Goal: Information Seeking & Learning: Learn about a topic

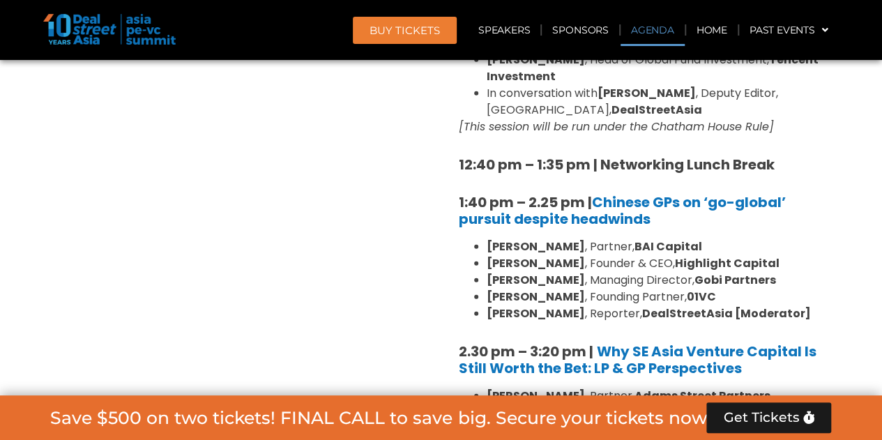
click at [637, 35] on link "Agenda" at bounding box center [652, 30] width 64 height 32
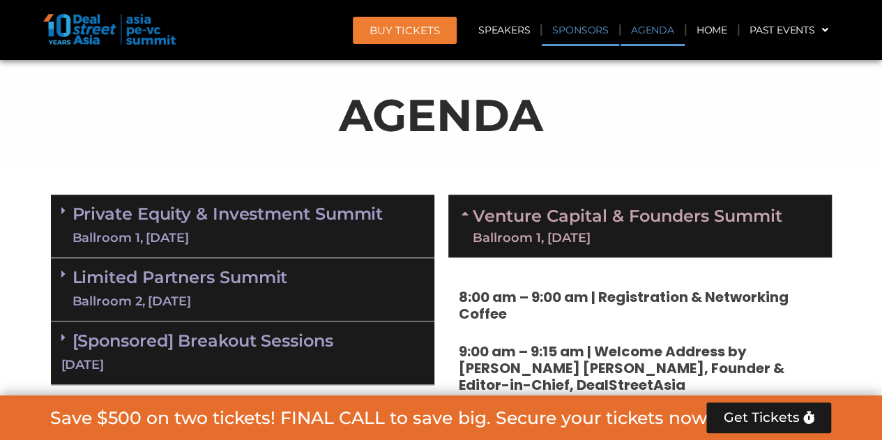
click at [578, 33] on link "Sponsors" at bounding box center [580, 30] width 77 height 32
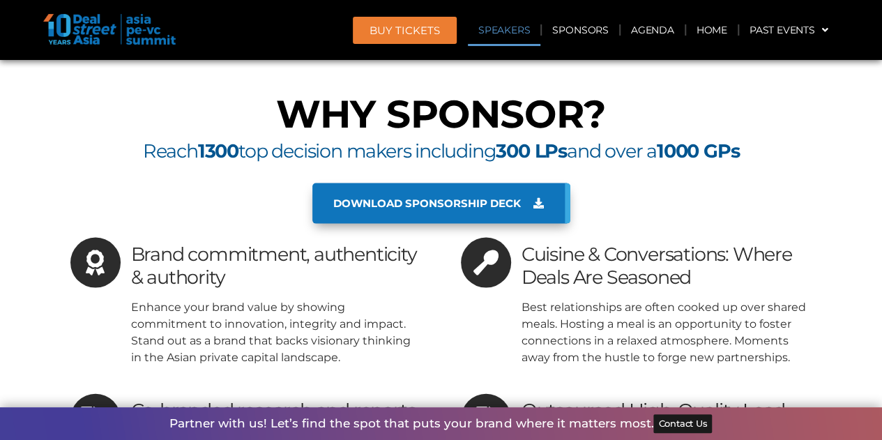
click at [524, 33] on link "Speakers" at bounding box center [504, 30] width 72 height 32
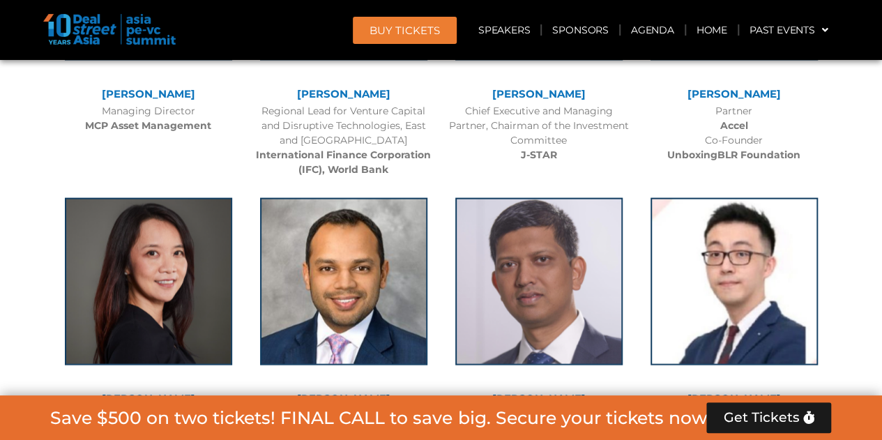
scroll to position [4096, 0]
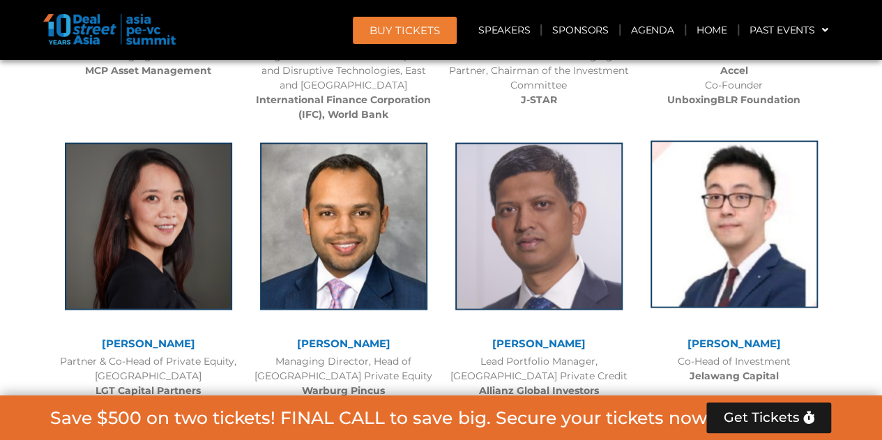
click at [744, 179] on img at bounding box center [733, 224] width 167 height 167
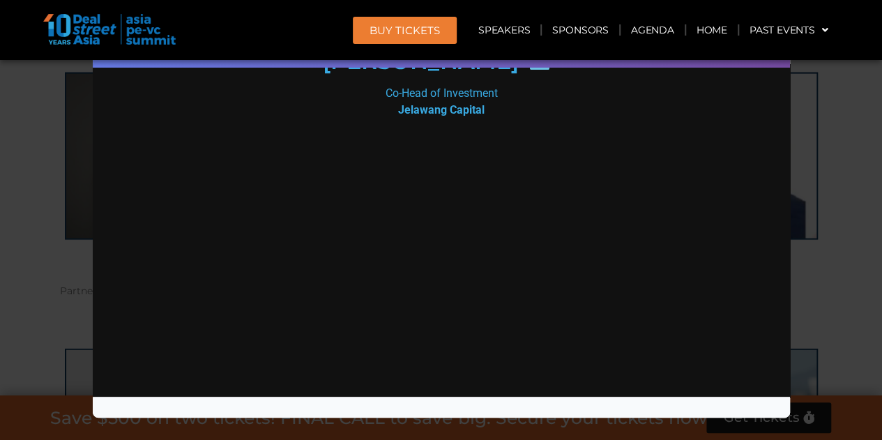
scroll to position [4375, 0]
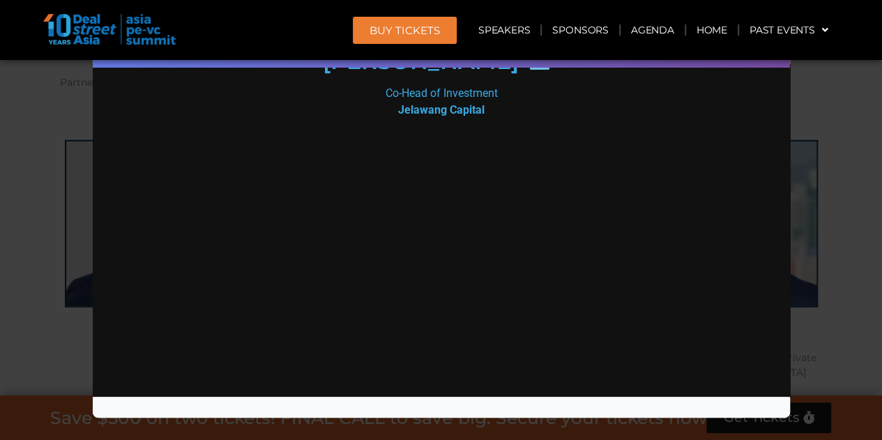
click at [841, 142] on div "Speaker Profile ×" at bounding box center [441, 220] width 882 height 440
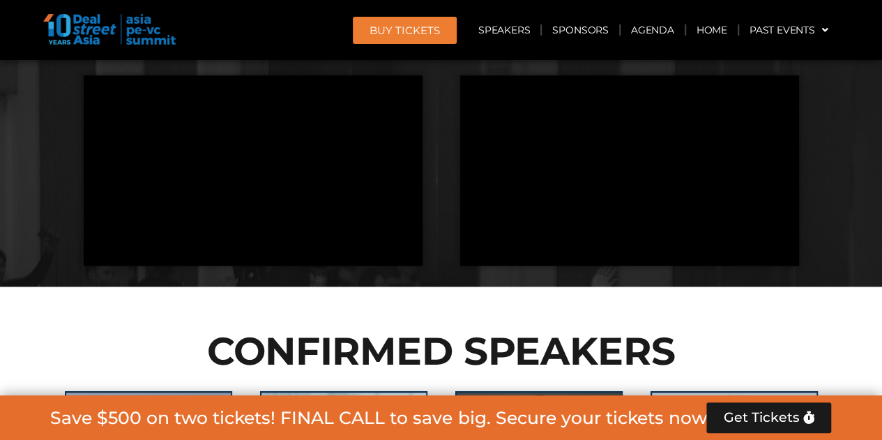
scroll to position [3050, 0]
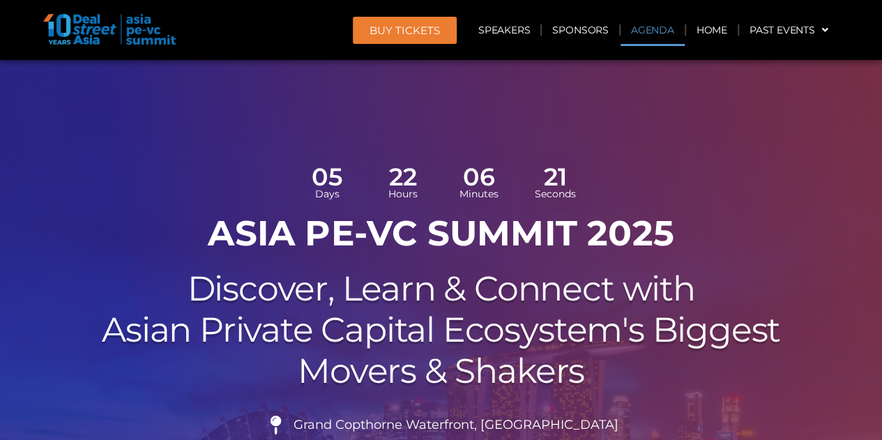
click at [633, 25] on link "Agenda" at bounding box center [652, 30] width 64 height 32
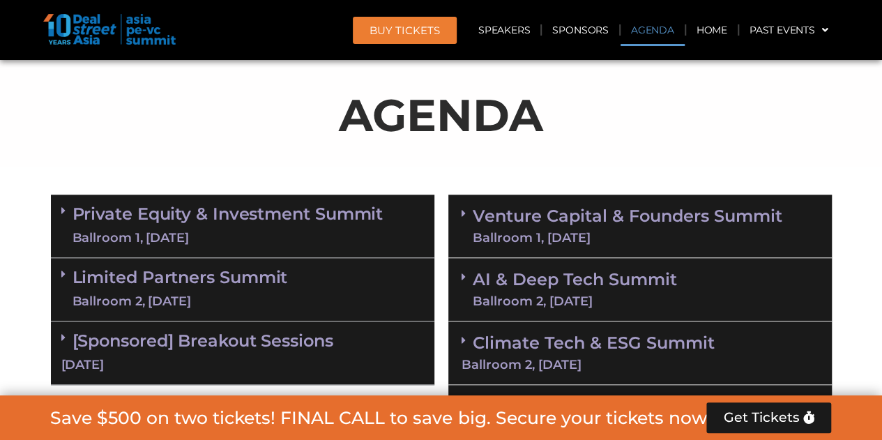
click at [662, 220] on link "Venture Capital & Founders​ Summit Ballroom 1, [DATE]" at bounding box center [627, 226] width 309 height 36
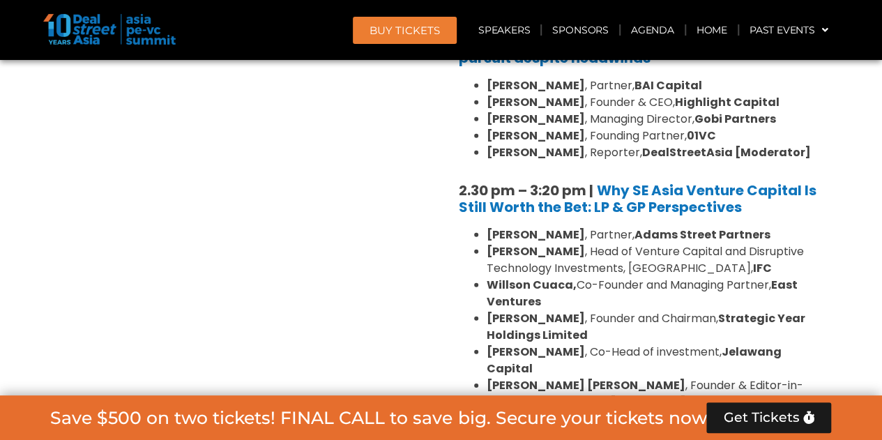
scroll to position [1919, 0]
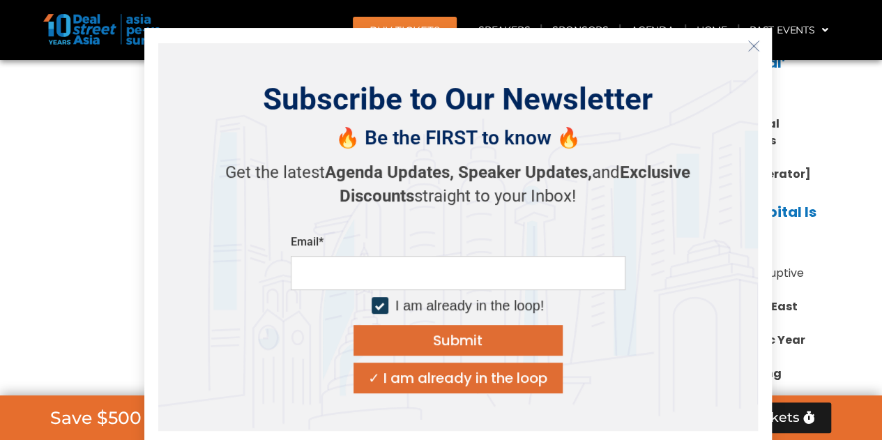
click at [754, 40] on icon "Close" at bounding box center [753, 46] width 13 height 13
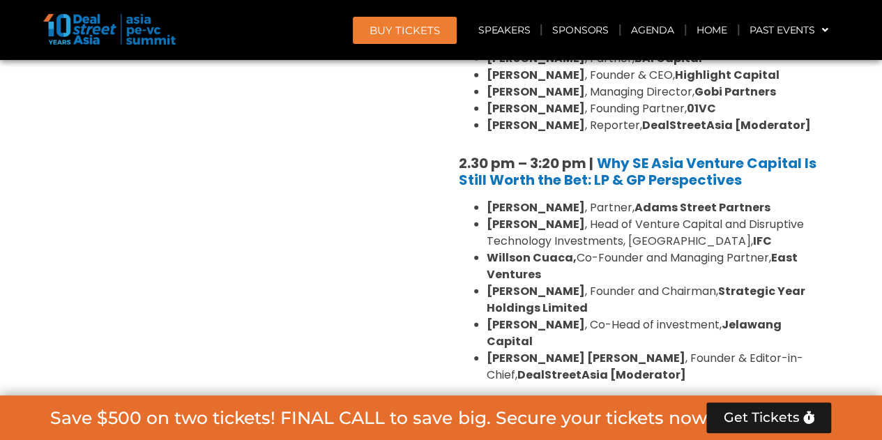
scroll to position [1989, 0]
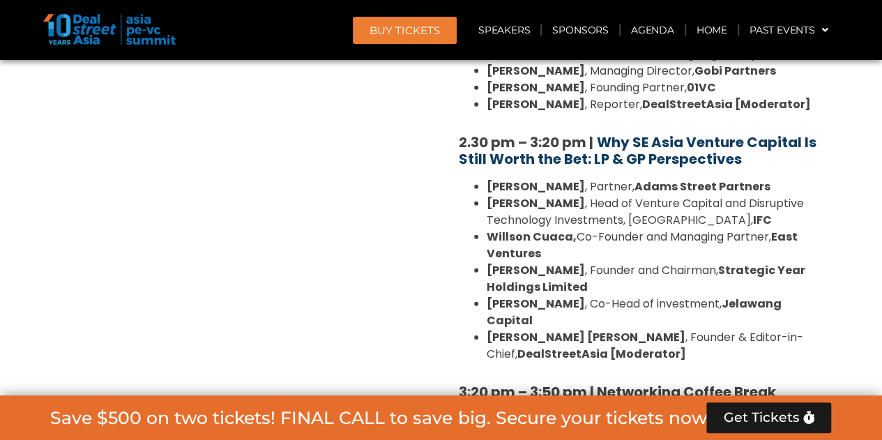
click at [691, 132] on b "Why SE Asia Venture Capital Is Still Worth the Bet: LP & GP Perspectives" at bounding box center [638, 150] width 358 height 36
